Goal: Navigation & Orientation: Go to known website

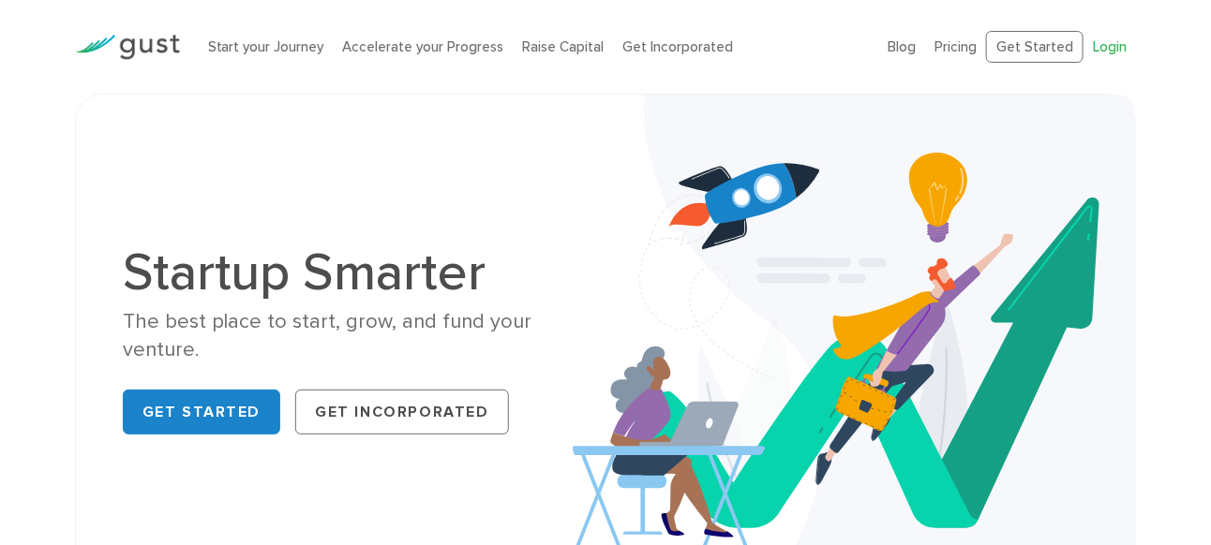
click at [1115, 41] on link "Login" at bounding box center [1110, 46] width 34 height 17
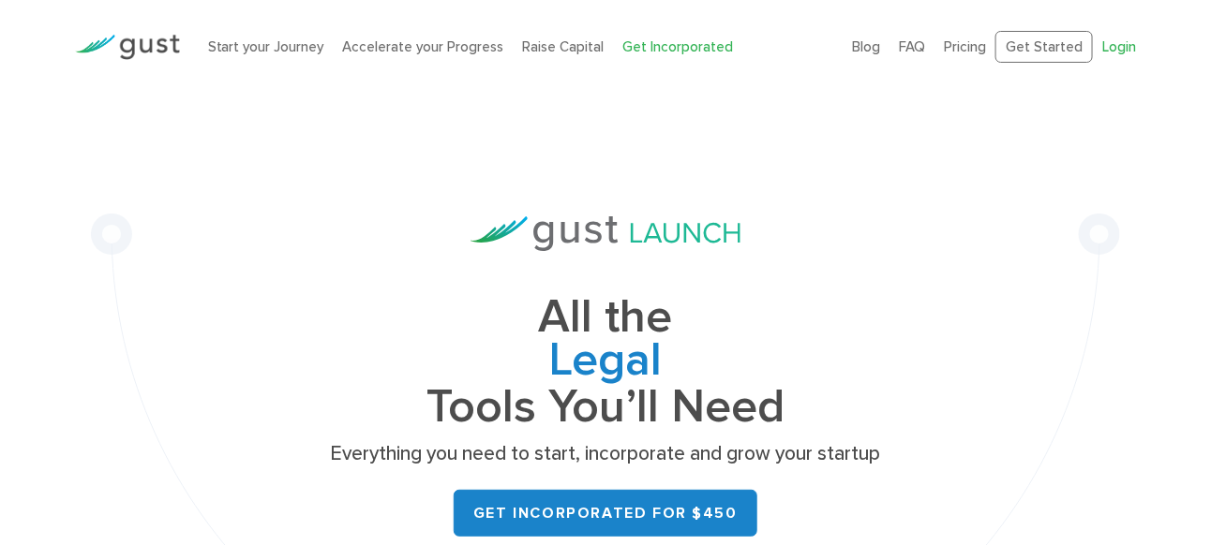
click at [1112, 48] on link "Login" at bounding box center [1119, 46] width 34 height 17
